Goal: Check status: Check status

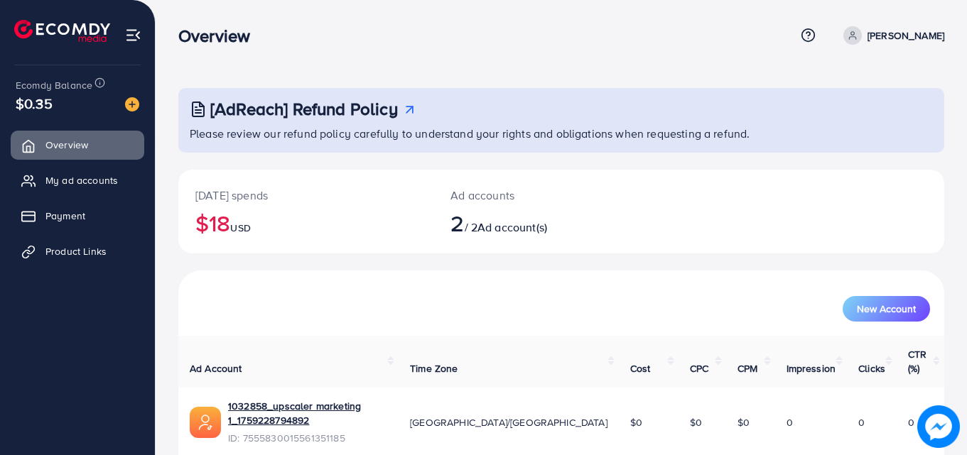
click at [536, 37] on div "Overview" at bounding box center [486, 36] width 617 height 21
click at [83, 226] on link "Payment" at bounding box center [78, 216] width 134 height 28
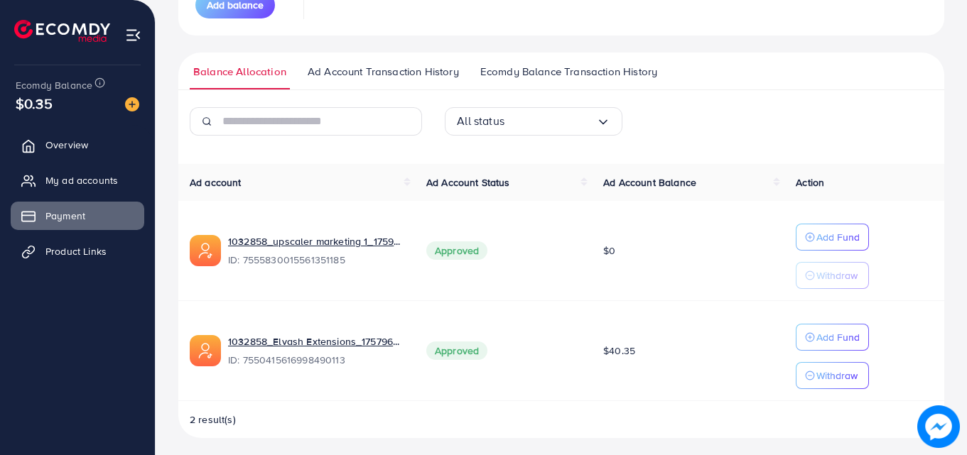
scroll to position [259, 0]
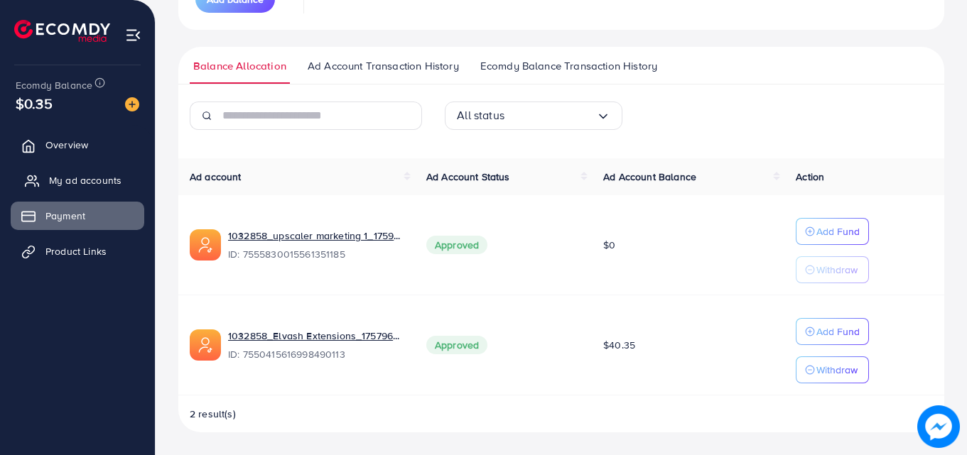
click at [95, 187] on span "My ad accounts" at bounding box center [85, 180] width 72 height 14
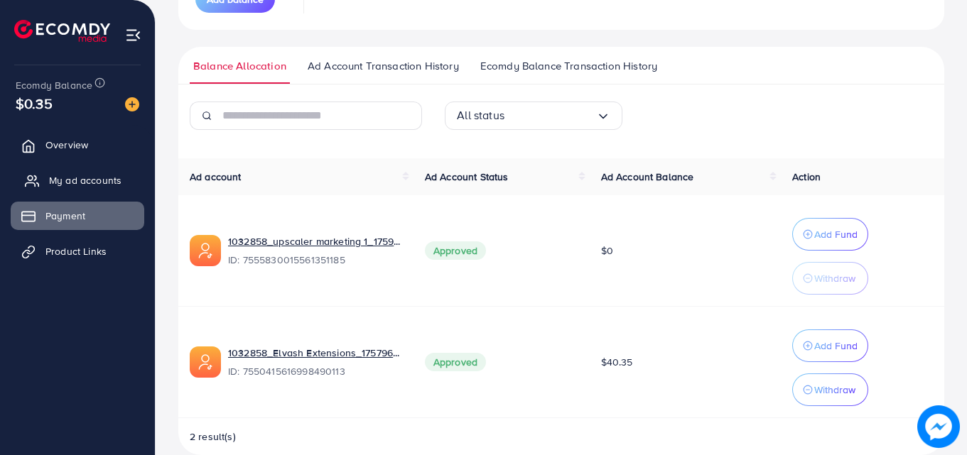
click at [97, 187] on span "My ad accounts" at bounding box center [85, 180] width 72 height 14
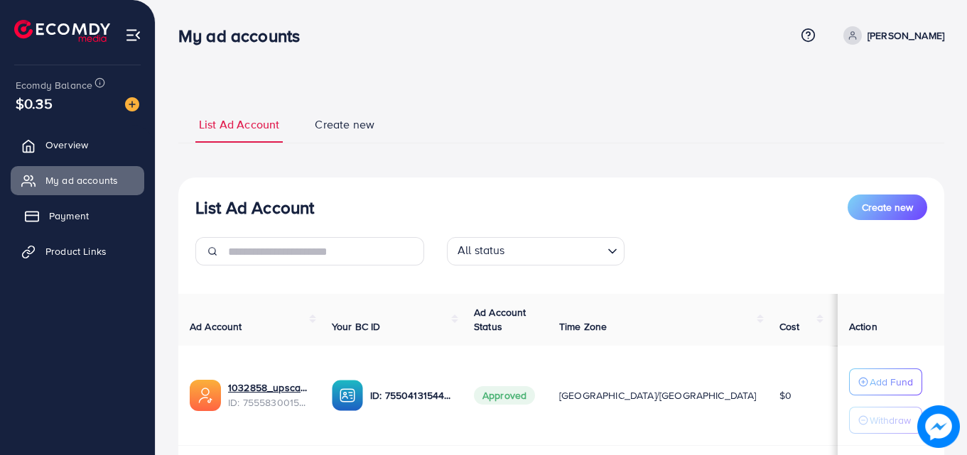
click at [72, 217] on span "Payment" at bounding box center [69, 216] width 40 height 14
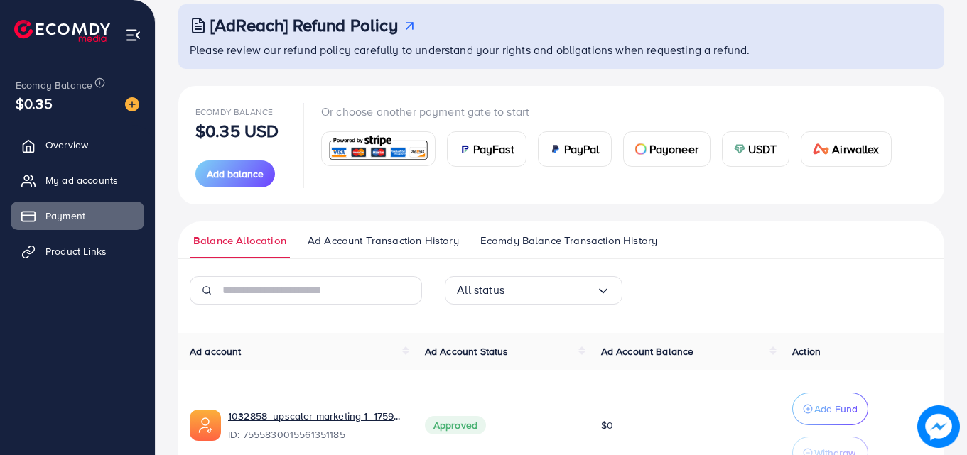
scroll to position [121, 0]
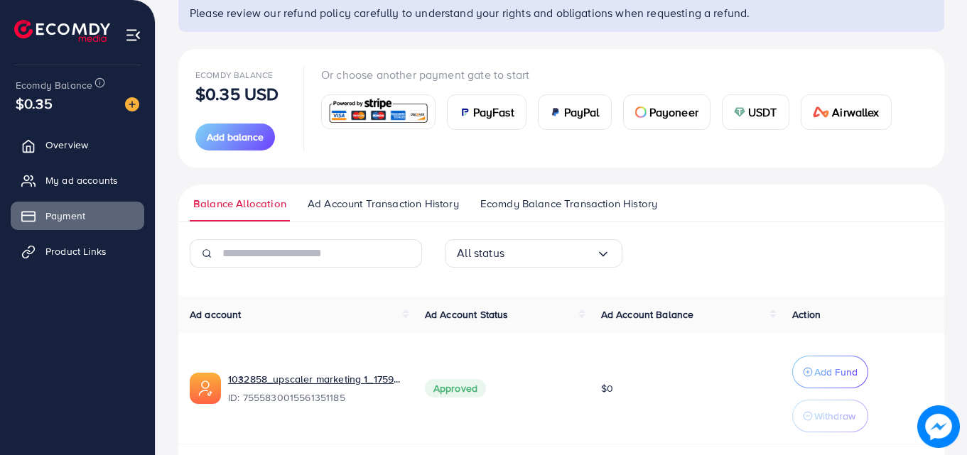
click at [571, 202] on span "Ecomdy Balance Transaction History" at bounding box center [568, 204] width 177 height 16
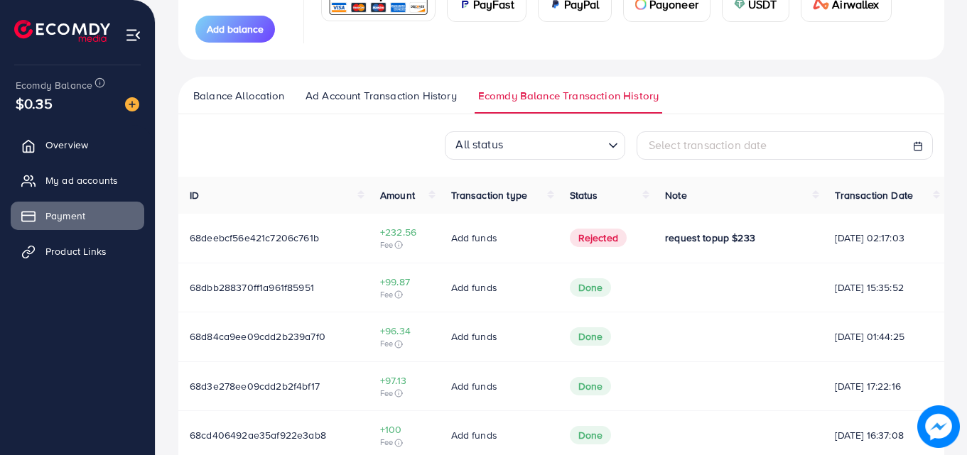
scroll to position [232, 0]
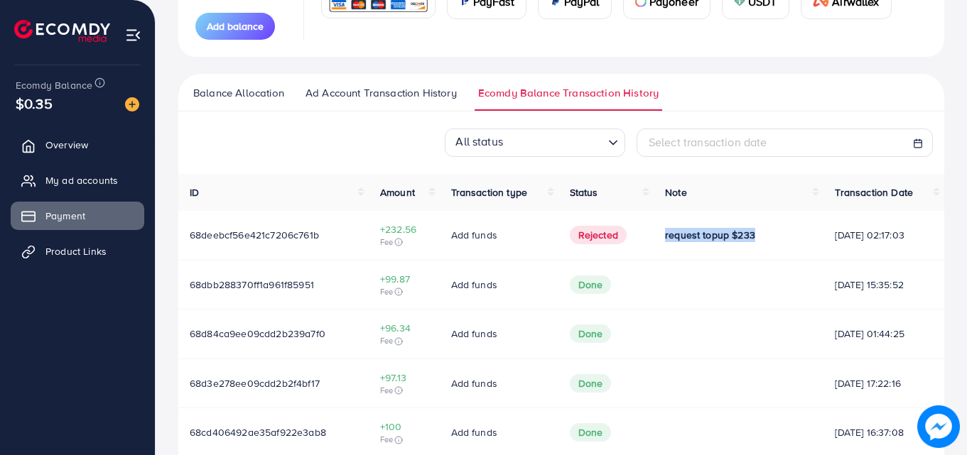
drag, startPoint x: 652, startPoint y: 237, endPoint x: 757, endPoint y: 231, distance: 104.6
click at [757, 231] on td "request topup $233" at bounding box center [739, 235] width 170 height 49
click at [757, 232] on div "request topup $233" at bounding box center [738, 235] width 147 height 14
click at [752, 241] on div "request topup $233" at bounding box center [738, 235] width 147 height 14
drag, startPoint x: 749, startPoint y: 242, endPoint x: 646, endPoint y: 242, distance: 102.3
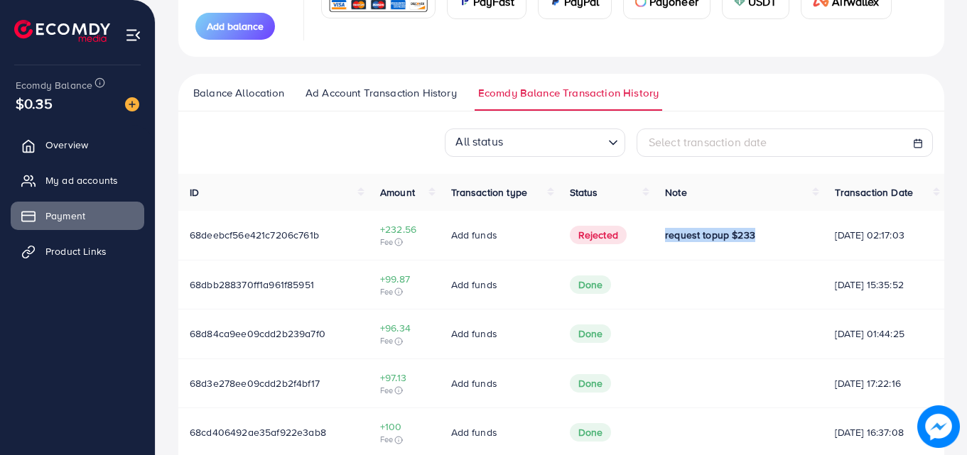
click at [654, 242] on td "request topup $233" at bounding box center [739, 235] width 170 height 49
click at [654, 245] on td "request topup $233" at bounding box center [739, 235] width 170 height 49
drag, startPoint x: 364, startPoint y: 230, endPoint x: 421, endPoint y: 227, distance: 56.9
click at [421, 227] on td "+232.56 Fee" at bounding box center [404, 235] width 71 height 49
click at [429, 239] on td "+232.56 Fee" at bounding box center [404, 235] width 71 height 49
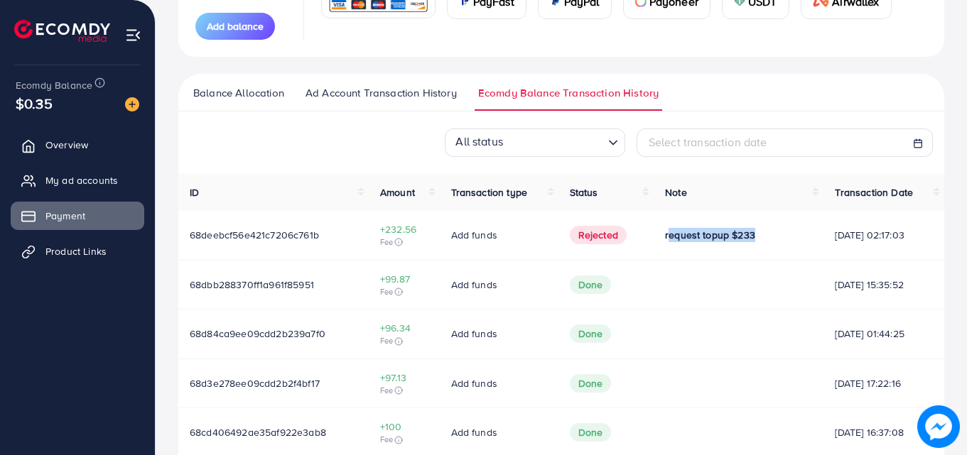
drag, startPoint x: 653, startPoint y: 239, endPoint x: 745, endPoint y: 239, distance: 92.3
click at [751, 242] on div "request topup $233" at bounding box center [738, 235] width 147 height 14
click at [745, 239] on div "request topup $233" at bounding box center [738, 235] width 147 height 14
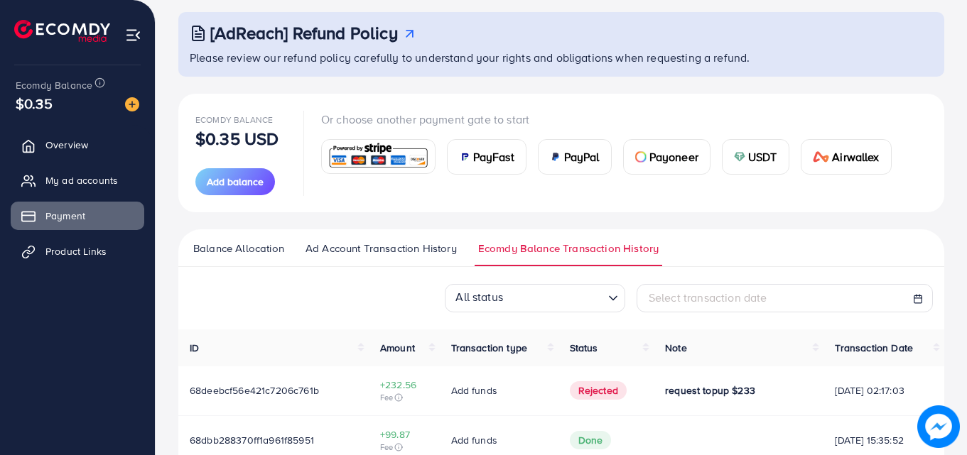
scroll to position [71, 0]
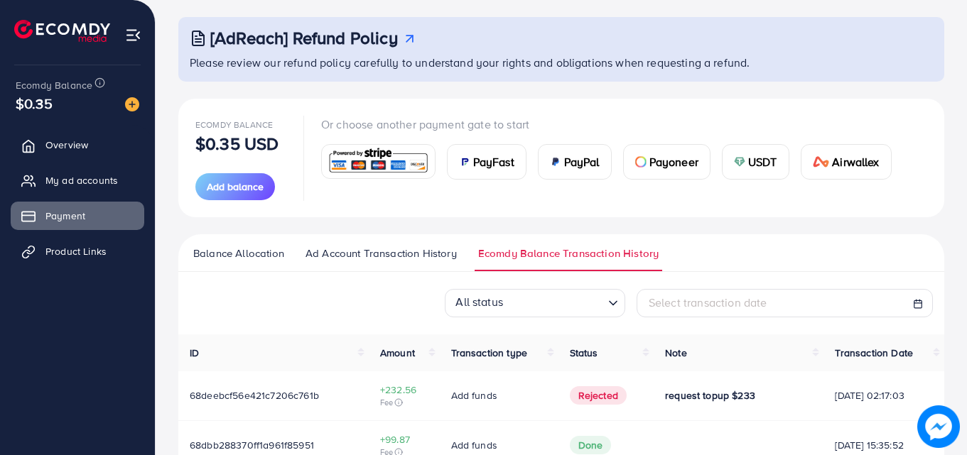
click at [382, 256] on span "Ad Account Transaction History" at bounding box center [380, 254] width 151 height 16
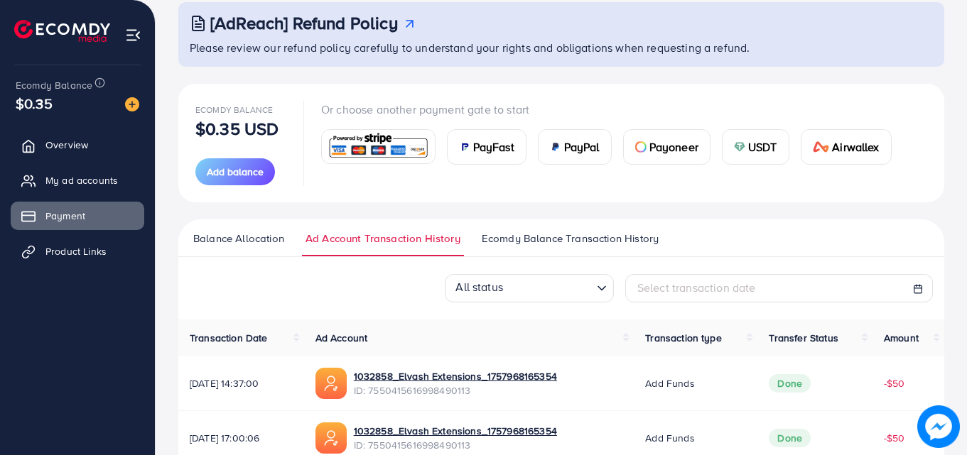
scroll to position [71, 0]
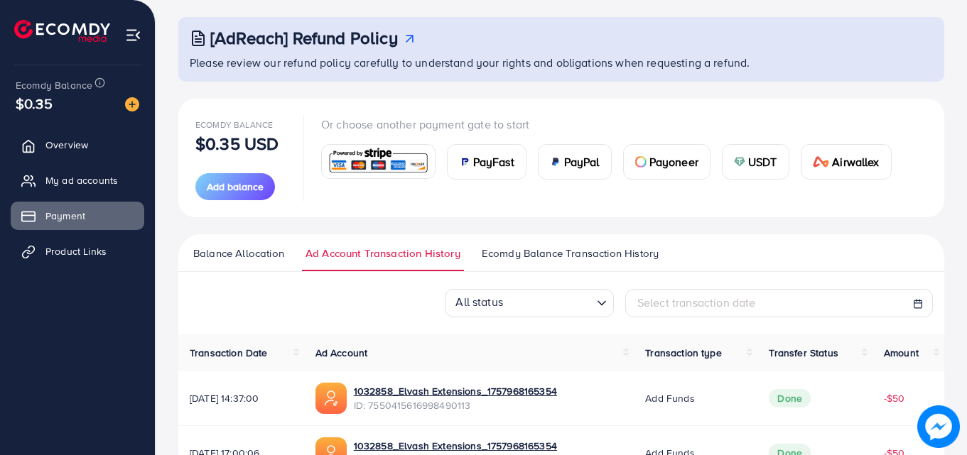
drag, startPoint x: 258, startPoint y: 255, endPoint x: 494, endPoint y: 229, distance: 237.3
click at [258, 256] on span "Balance Allocation" at bounding box center [238, 254] width 91 height 16
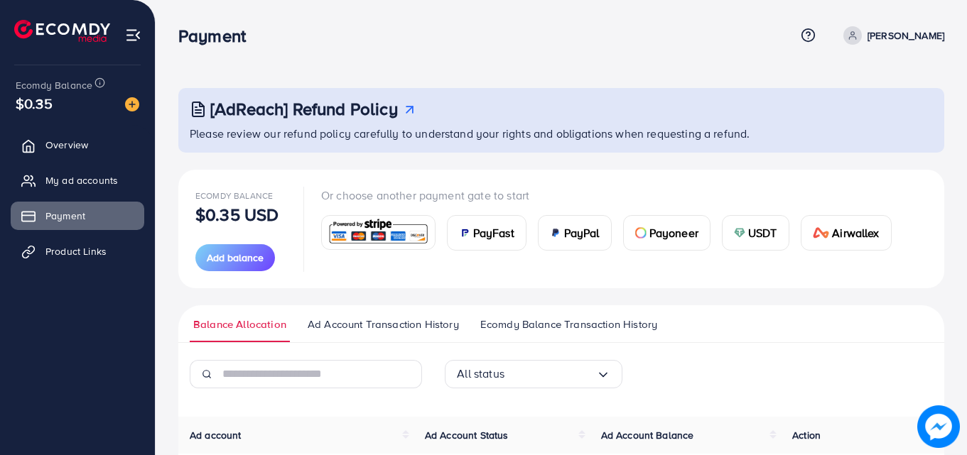
click at [943, 425] on img at bounding box center [938, 427] width 43 height 43
